Goal: Information Seeking & Learning: Find specific fact

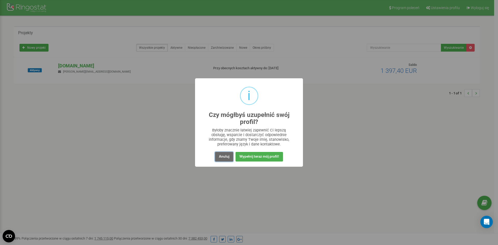
click at [229, 158] on button "Anuluj" at bounding box center [224, 157] width 18 height 10
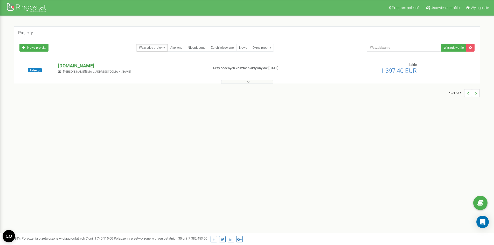
click at [69, 65] on p "[DOMAIN_NAME]" at bounding box center [131, 65] width 147 height 7
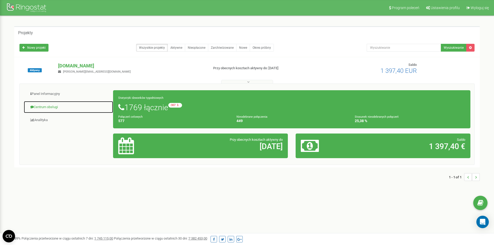
click at [50, 105] on link "Centrum obsługi" at bounding box center [69, 107] width 90 height 13
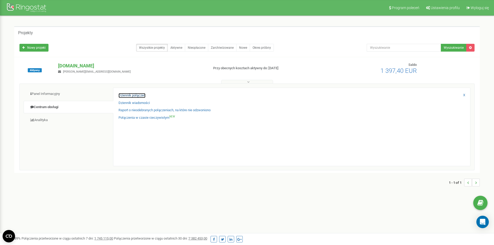
click at [137, 94] on link "Dziennik połączeń" at bounding box center [132, 95] width 27 height 5
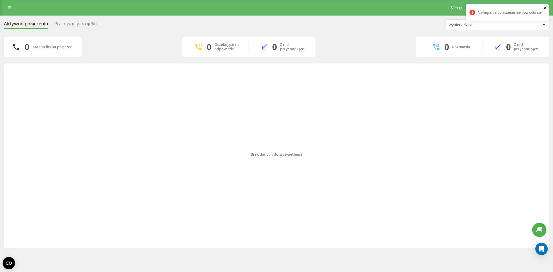
click at [498, 9] on icon "close" at bounding box center [546, 8] width 4 height 4
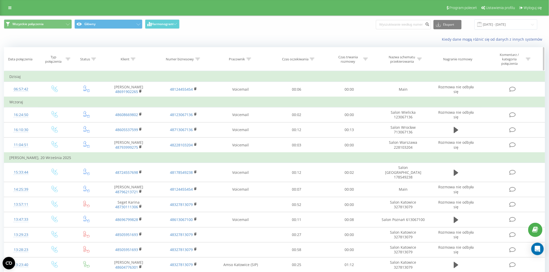
click at [135, 61] on div at bounding box center [133, 59] width 5 height 4
click at [131, 96] on input "text" at bounding box center [129, 98] width 46 height 9
paste input "696423751"
type input "696423751"
click at [135, 107] on span "OK" at bounding box center [139, 109] width 15 height 8
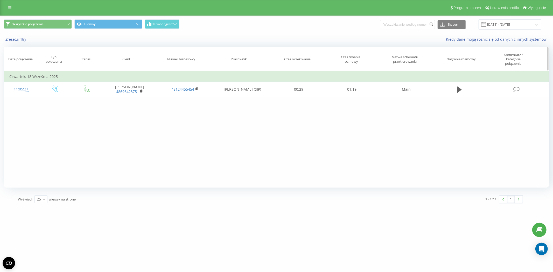
click at [133, 59] on icon at bounding box center [134, 59] width 5 height 3
click at [119, 110] on button "Anuluj" at bounding box center [118, 109] width 22 height 6
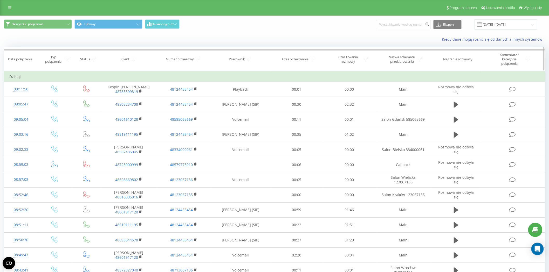
click at [132, 58] on icon at bounding box center [133, 59] width 5 height 3
click at [132, 102] on input "696423751" at bounding box center [129, 98] width 46 height 9
paste input "696423751"
type input "696423751"
click at [137, 110] on span "OK" at bounding box center [139, 109] width 15 height 8
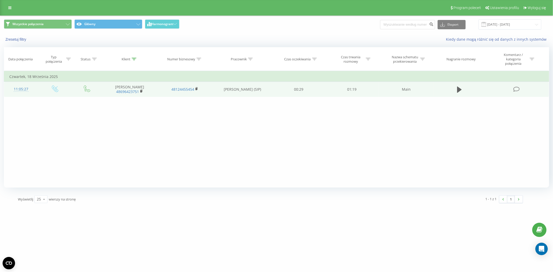
click at [512, 89] on td at bounding box center [517, 89] width 64 height 15
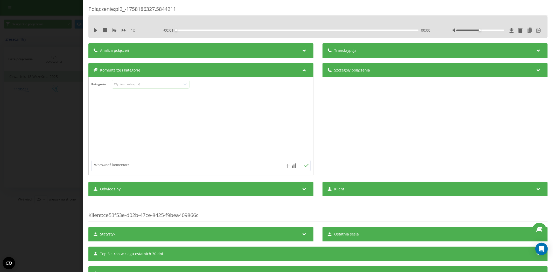
click at [278, 48] on div "Analiza połączeń" at bounding box center [200, 50] width 225 height 15
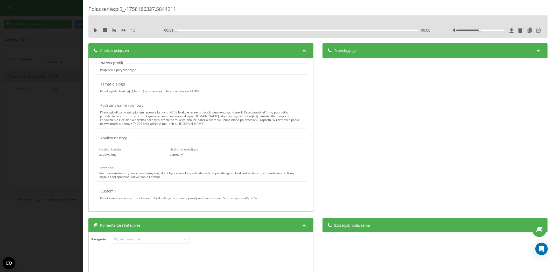
click at [266, 48] on div "Analiza połączeń" at bounding box center [200, 50] width 225 height 15
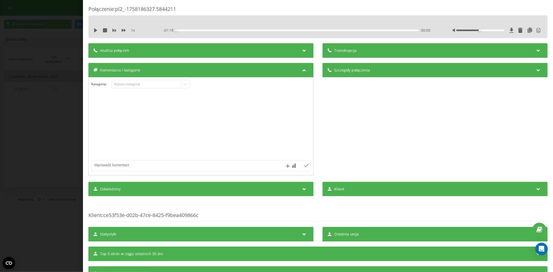
click at [268, 68] on div "Komentarze i kategorie" at bounding box center [200, 70] width 225 height 15
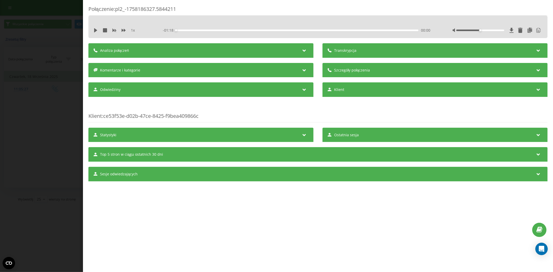
click at [268, 68] on div "Komentarze i kategorie" at bounding box center [200, 70] width 225 height 15
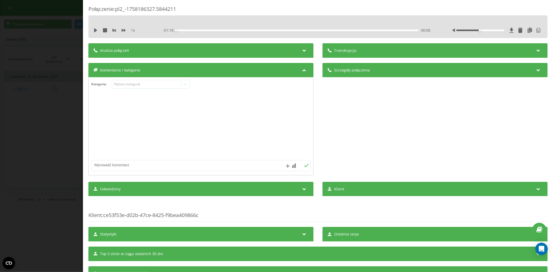
click at [367, 52] on div "Transkrypcja" at bounding box center [435, 50] width 225 height 15
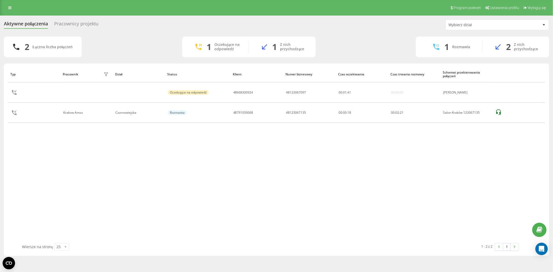
click at [51, 55] on div "2 Łączna liczba połączeń" at bounding box center [43, 47] width 78 height 21
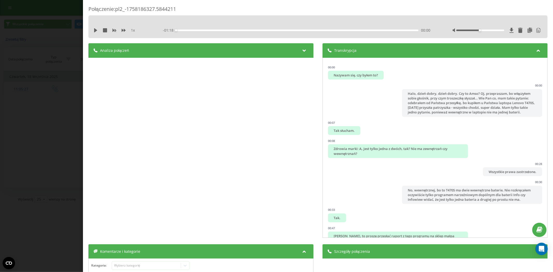
click at [51, 96] on div "Połączenie : pl2_-1758186327.5844211 1 x - 01:18 00:00 00:00 Transkrypcja 00:00…" at bounding box center [276, 136] width 553 height 272
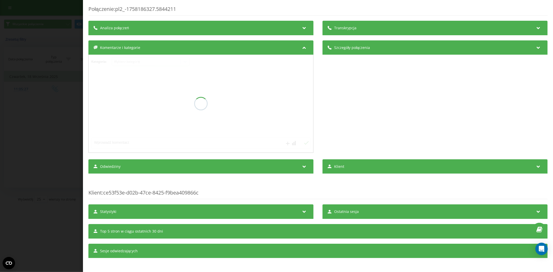
click at [17, 34] on div "Połączenie : pl2_-1758186327.5844211 Transkrypcja Analiza połączeń Szczegóły po…" at bounding box center [276, 136] width 553 height 272
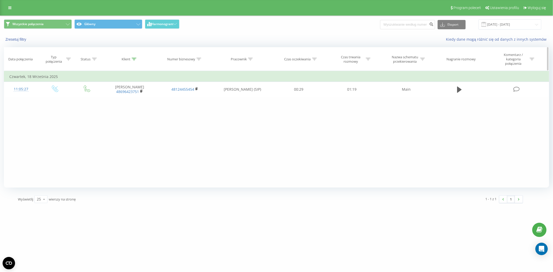
click at [136, 60] on icon at bounding box center [134, 59] width 5 height 3
click at [121, 110] on button "Anuluj" at bounding box center [118, 109] width 22 height 6
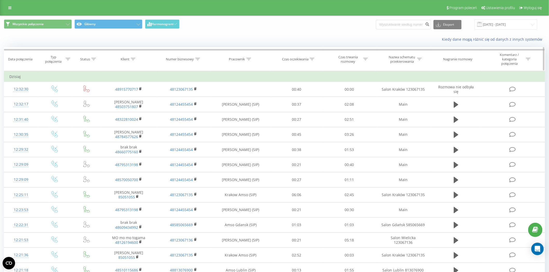
click at [253, 60] on div "Pracownik" at bounding box center [240, 59] width 59 height 4
click at [253, 108] on span "OK" at bounding box center [251, 109] width 15 height 8
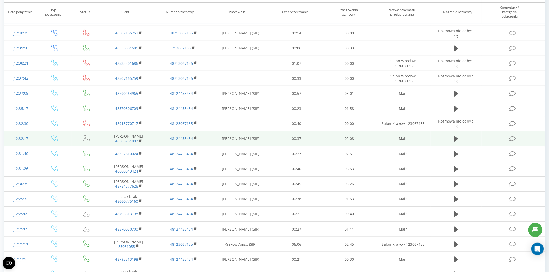
scroll to position [115, 0]
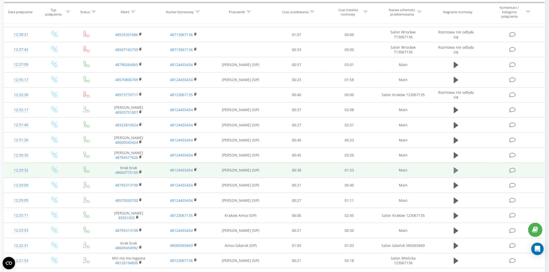
click at [456, 170] on icon at bounding box center [456, 171] width 5 height 6
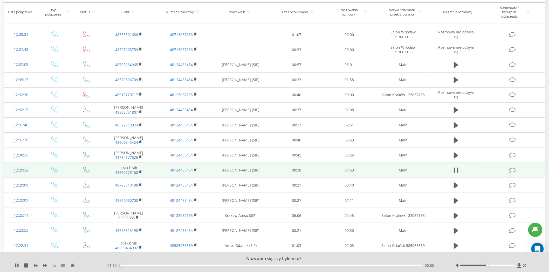
click at [158, 264] on div "- 01:52 00:00 00:00" at bounding box center [274, 265] width 336 height 5
click at [157, 265] on div "- 01:51 00:00 00:00" at bounding box center [274, 265] width 336 height 5
drag, startPoint x: 168, startPoint y: 265, endPoint x: 174, endPoint y: 264, distance: 6.3
click at [169, 265] on div "- 01:51 00:01 00:01" at bounding box center [274, 265] width 336 height 5
click at [174, 265] on div "- 01:50 00:01 00:01" at bounding box center [274, 265] width 336 height 5
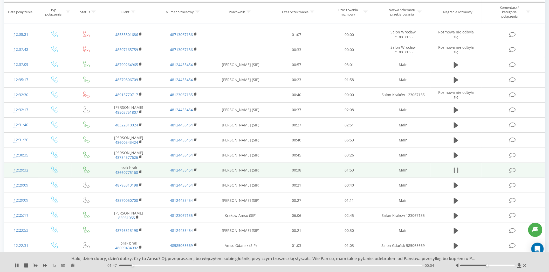
click at [457, 169] on icon at bounding box center [458, 171] width 2 height 6
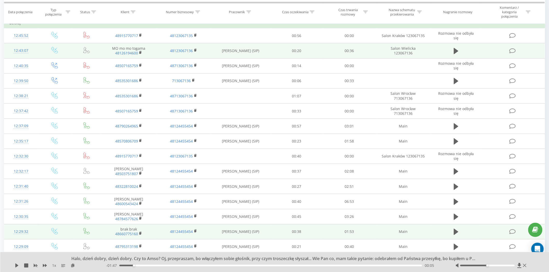
scroll to position [0, 0]
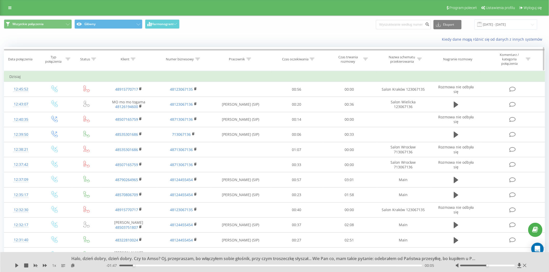
click at [249, 59] on icon at bounding box center [248, 59] width 5 height 3
click at [243, 95] on input "text" at bounding box center [241, 98] width 46 height 9
type input "kwiatek"
click at [245, 108] on span "OK" at bounding box center [251, 109] width 15 height 8
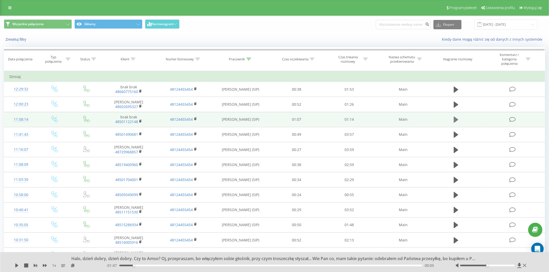
click at [457, 121] on icon at bounding box center [456, 119] width 5 height 7
click at [146, 265] on div "00:00" at bounding box center [270, 266] width 303 height 2
click at [454, 116] on icon at bounding box center [456, 119] width 5 height 7
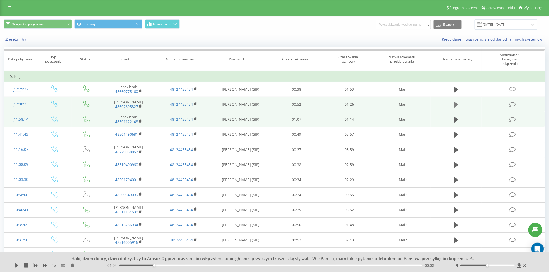
click at [456, 105] on icon at bounding box center [456, 105] width 5 height 6
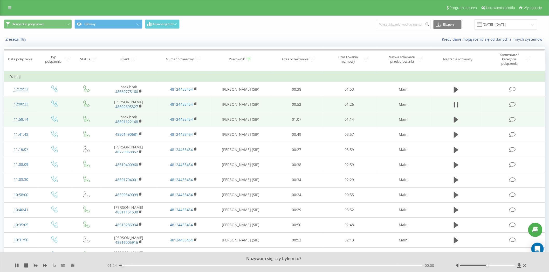
click at [139, 266] on div "- 01:24 00:00 00:00" at bounding box center [274, 265] width 336 height 5
click at [144, 265] on div "00:01" at bounding box center [270, 266] width 303 height 2
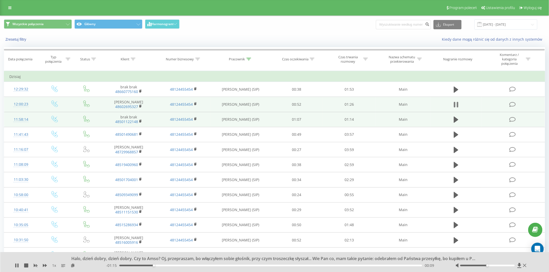
click at [454, 106] on icon at bounding box center [455, 105] width 2 height 6
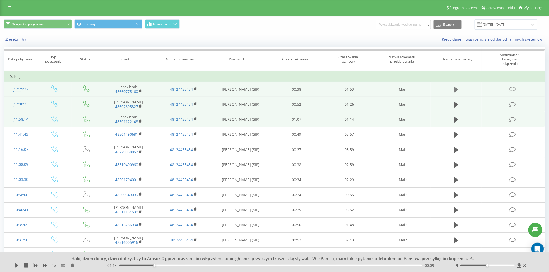
click at [455, 89] on icon at bounding box center [456, 90] width 5 height 6
drag, startPoint x: 149, startPoint y: 267, endPoint x: 152, endPoint y: 266, distance: 3.0
click at [149, 266] on div "- 01:46 00:06 00:06" at bounding box center [274, 265] width 336 height 5
click at [28, 265] on icon at bounding box center [26, 266] width 4 height 4
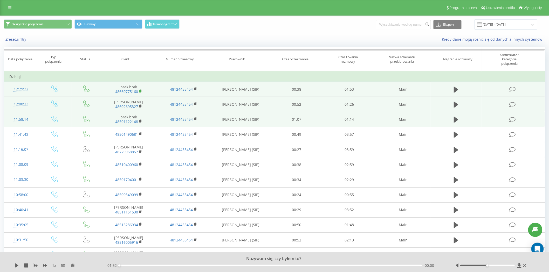
click at [141, 93] on span at bounding box center [140, 91] width 3 height 5
click at [140, 91] on rect at bounding box center [140, 91] width 2 height 2
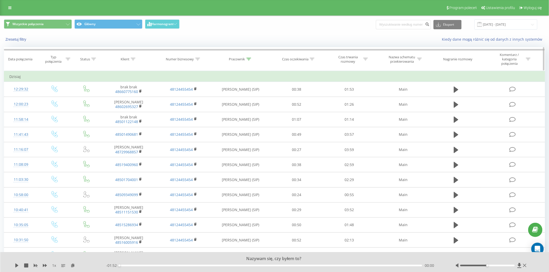
click at [246, 58] on icon at bounding box center [248, 59] width 5 height 3
click at [227, 110] on button "Anuluj" at bounding box center [229, 109] width 22 height 6
